Goal: Task Accomplishment & Management: Manage account settings

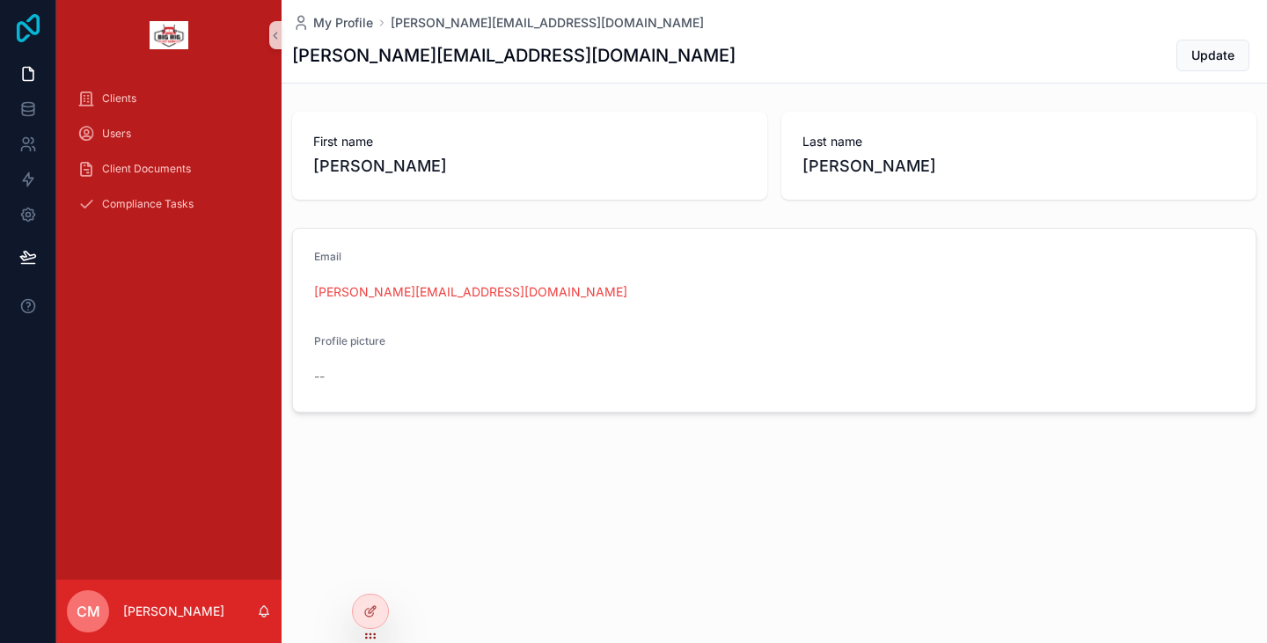
click at [28, 14] on icon at bounding box center [28, 28] width 35 height 28
